Goal: Navigation & Orientation: Go to known website

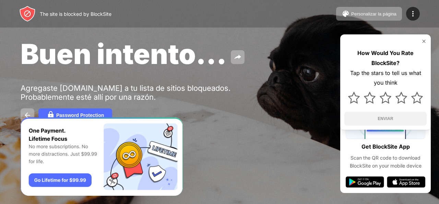
click at [207, 200] on div at bounding box center [219, 102] width 439 height 204
